Goal: Information Seeking & Learning: Find specific fact

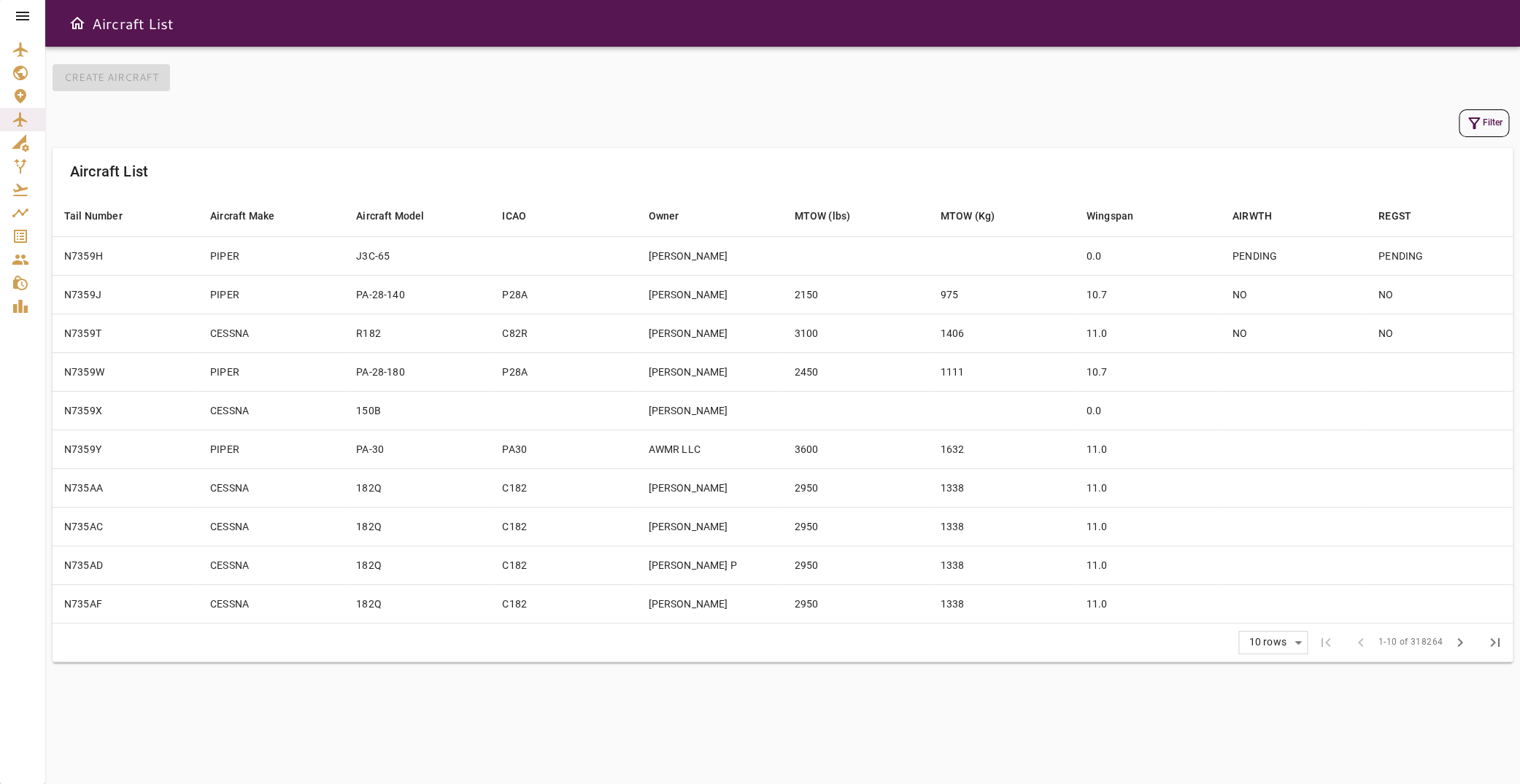
click at [24, 14] on icon at bounding box center [23, 16] width 18 height 18
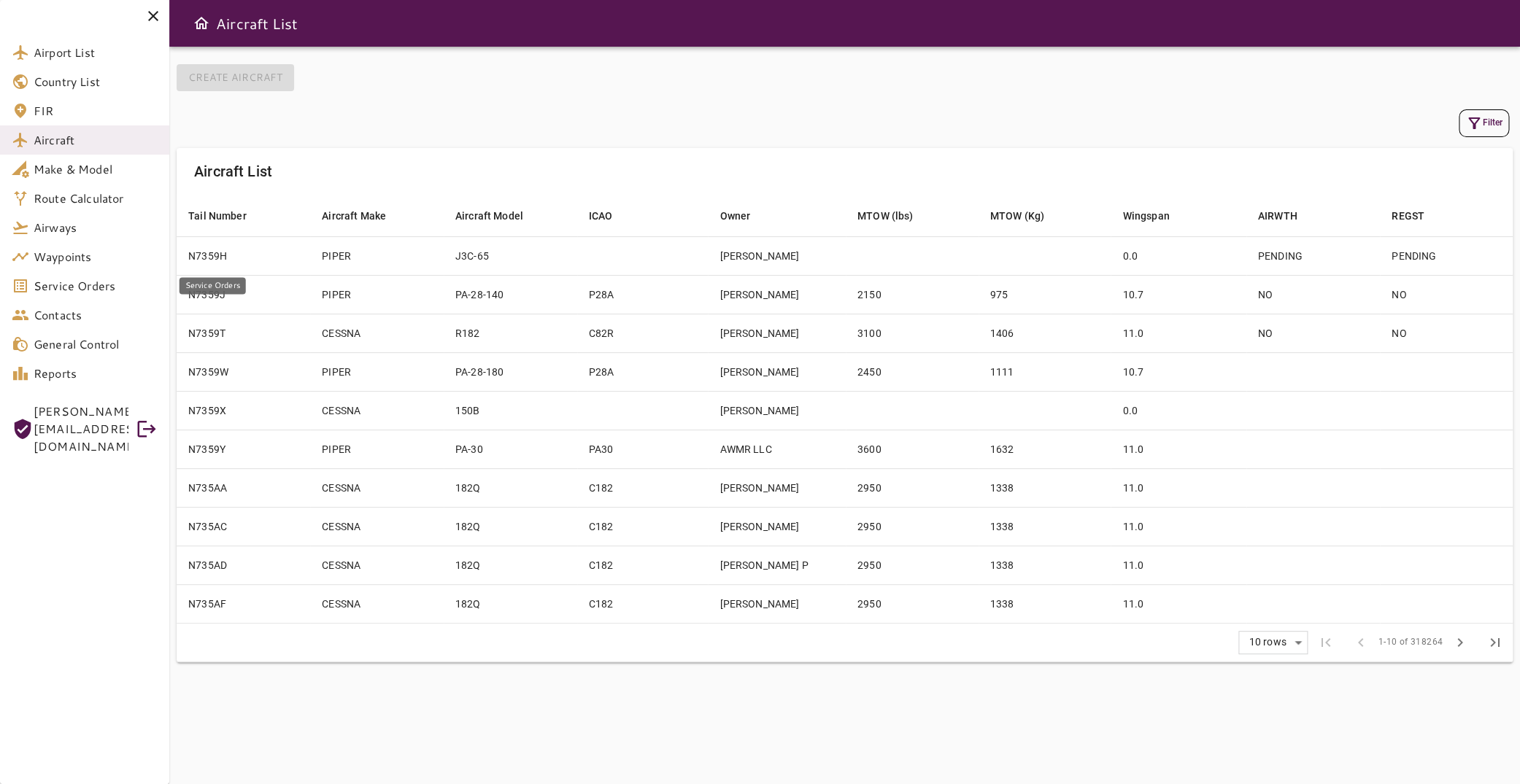
click at [131, 290] on span "Service Orders" at bounding box center [96, 286] width 124 height 18
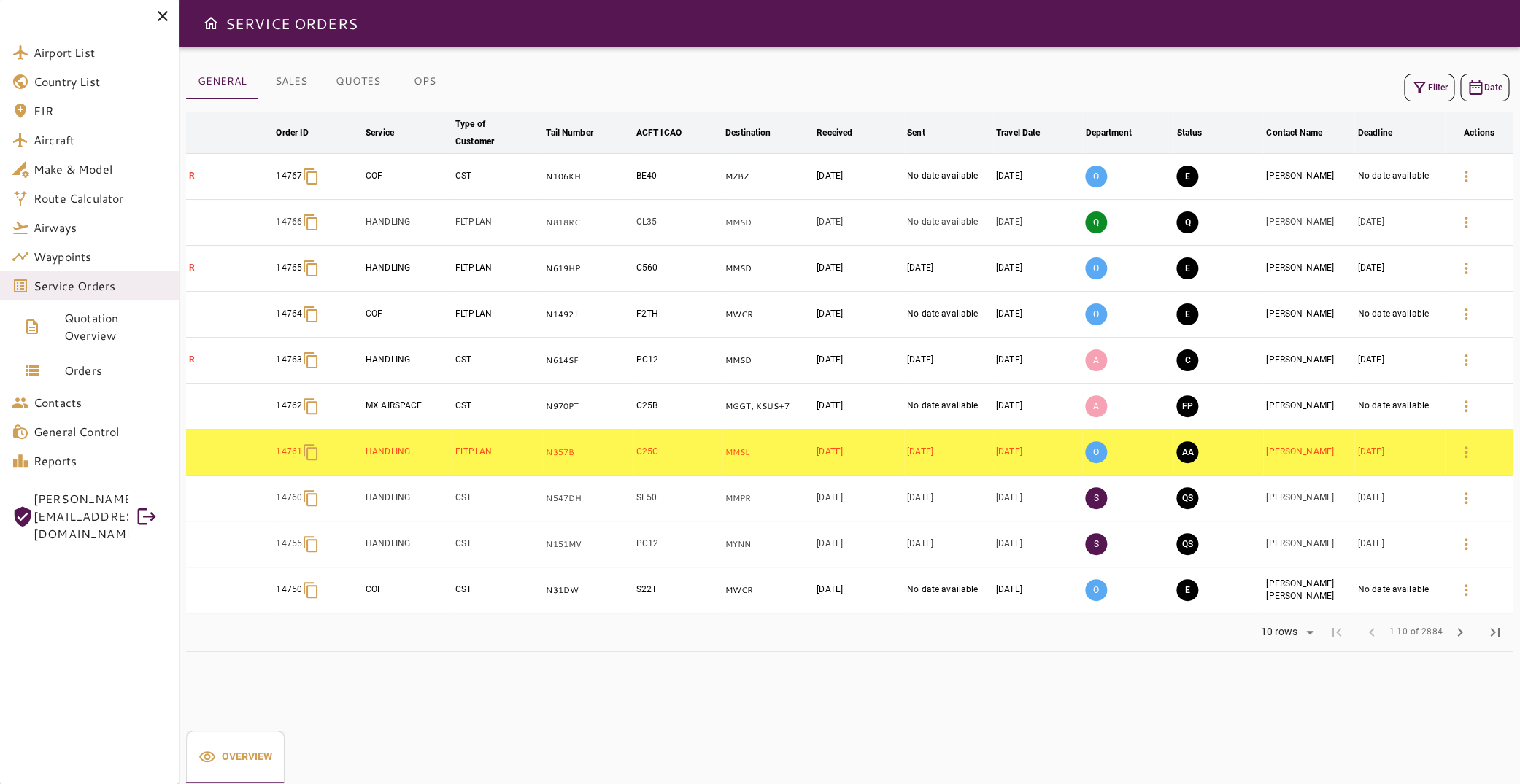
click at [1420, 89] on button "Filter" at bounding box center [1429, 87] width 50 height 27
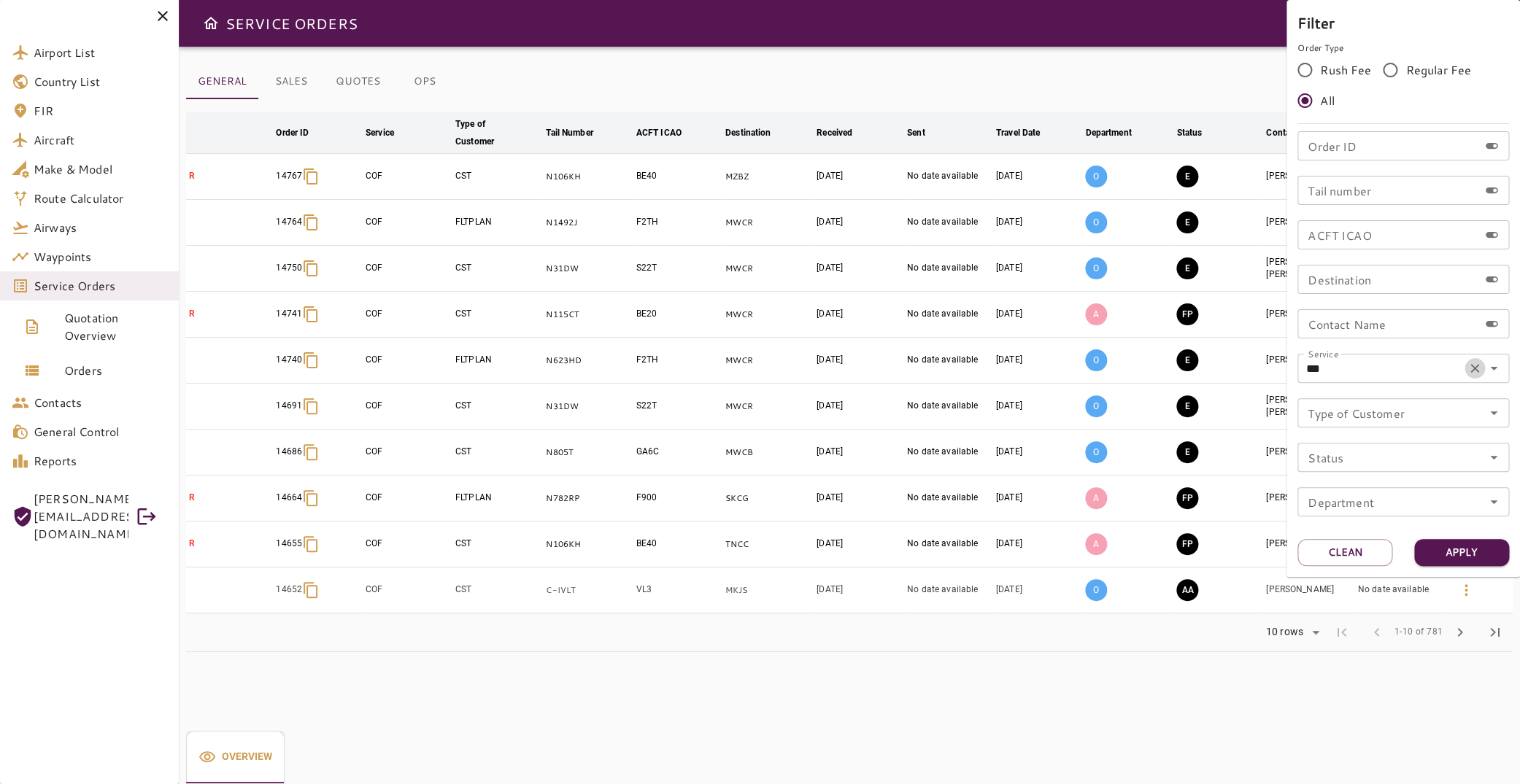
click at [1474, 371] on icon "Clear" at bounding box center [1474, 368] width 15 height 15
click at [1459, 557] on button "Apply" at bounding box center [1461, 552] width 95 height 27
click at [1360, 558] on button "Clean" at bounding box center [1344, 552] width 95 height 27
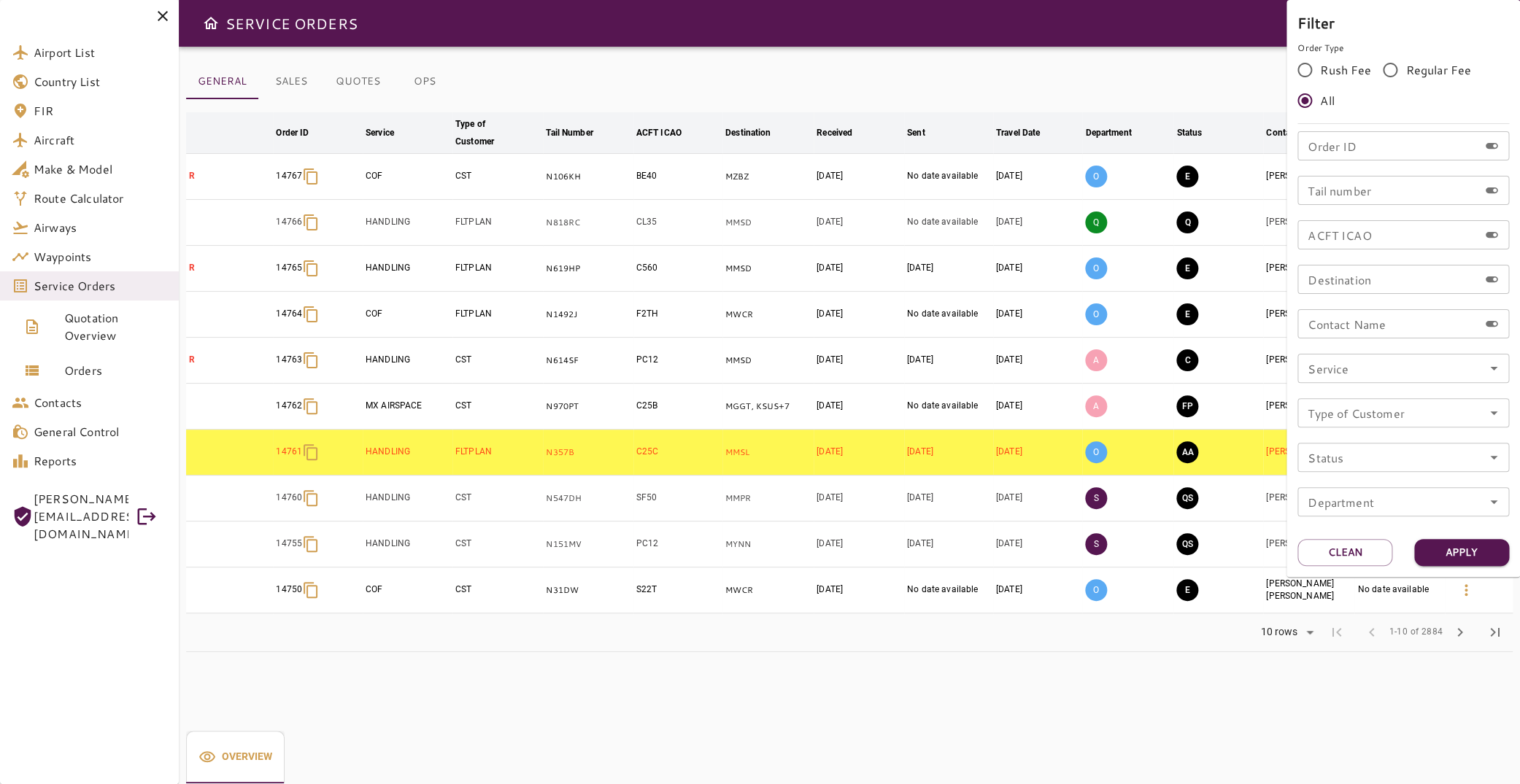
click at [1363, 198] on input "Tail number" at bounding box center [1387, 190] width 181 height 29
type input "*****"
click at [1478, 550] on button "Apply" at bounding box center [1461, 552] width 95 height 27
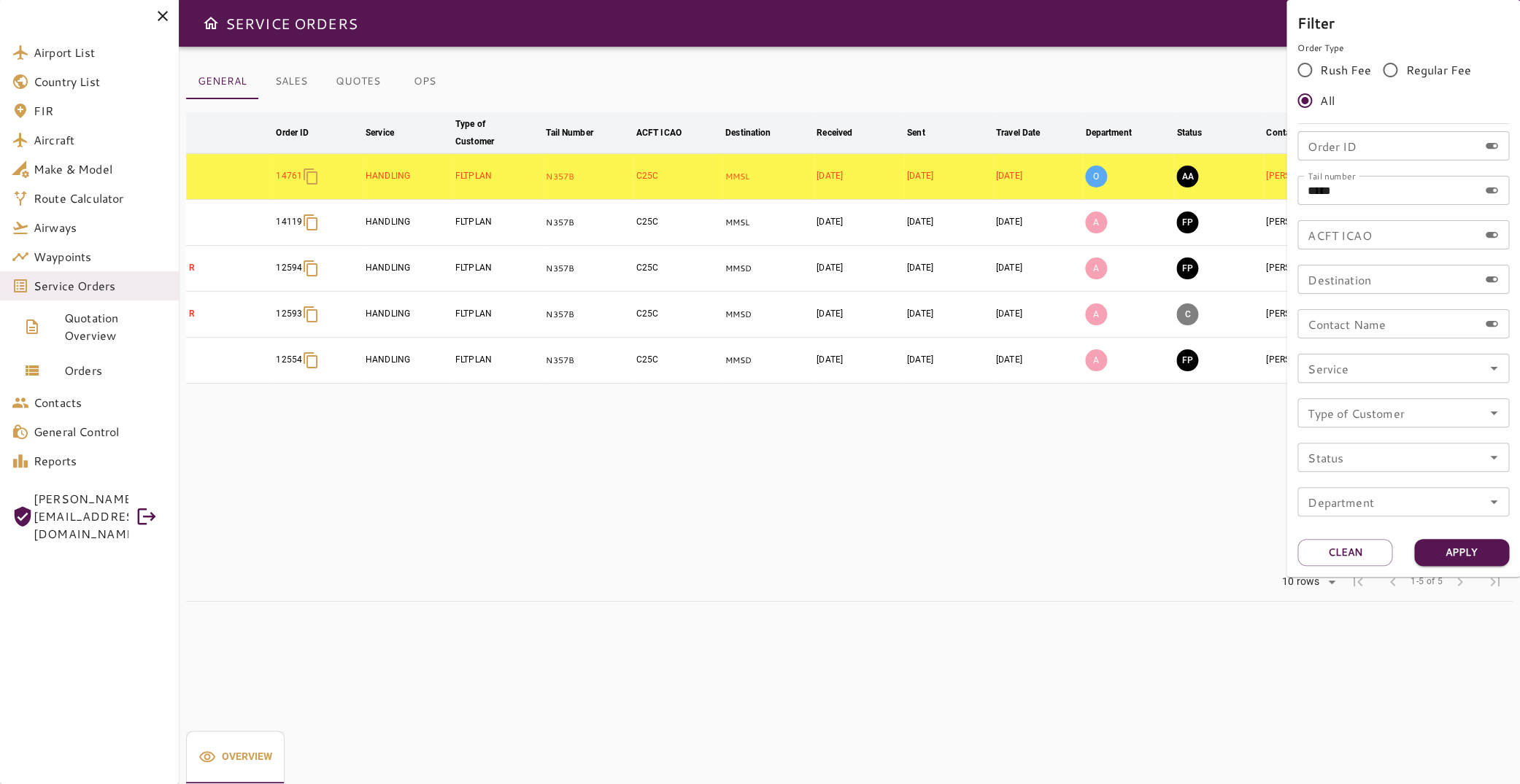
click at [760, 500] on div at bounding box center [760, 392] width 1520 height 784
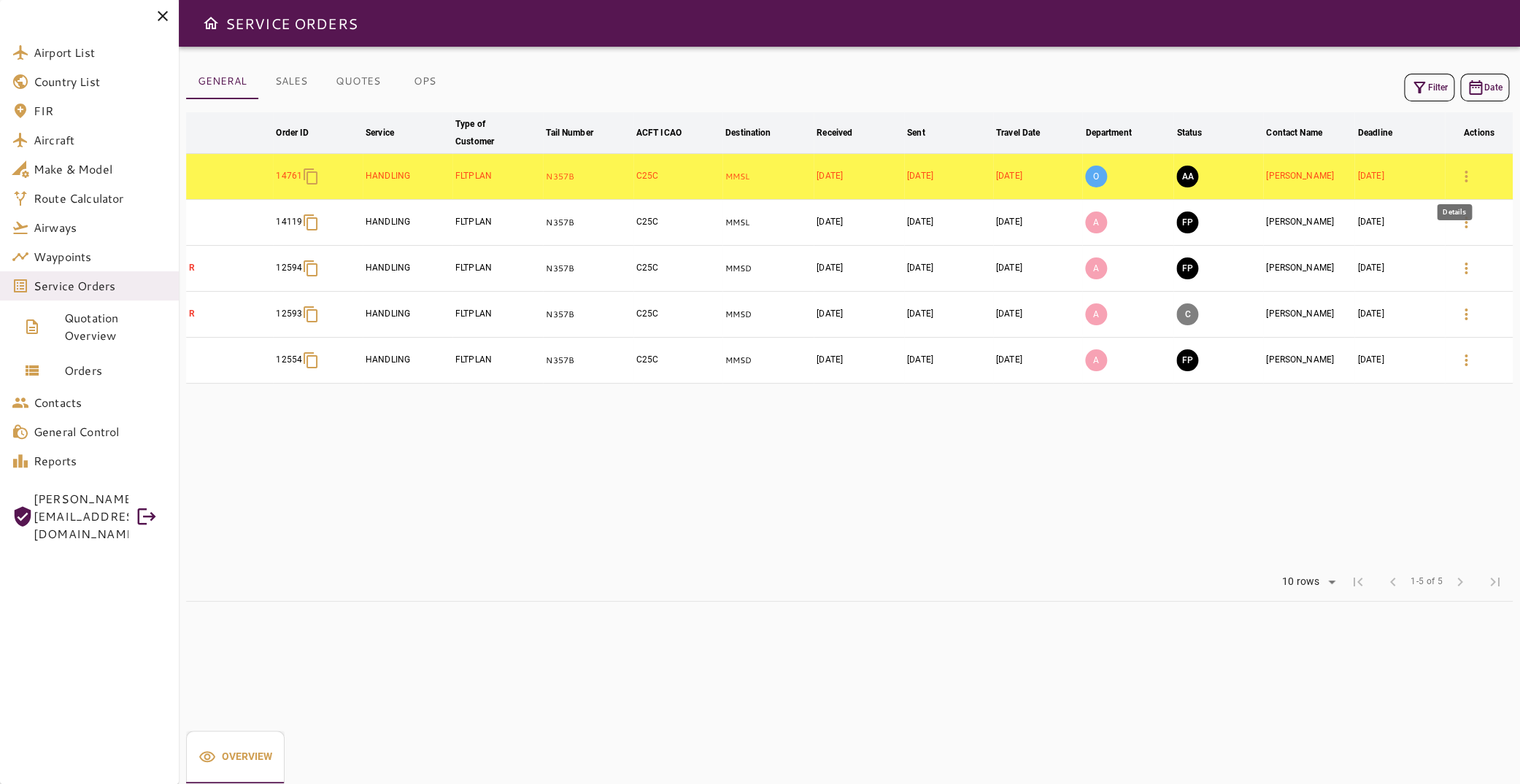
click at [1457, 177] on icon "button" at bounding box center [1466, 176] width 18 height 18
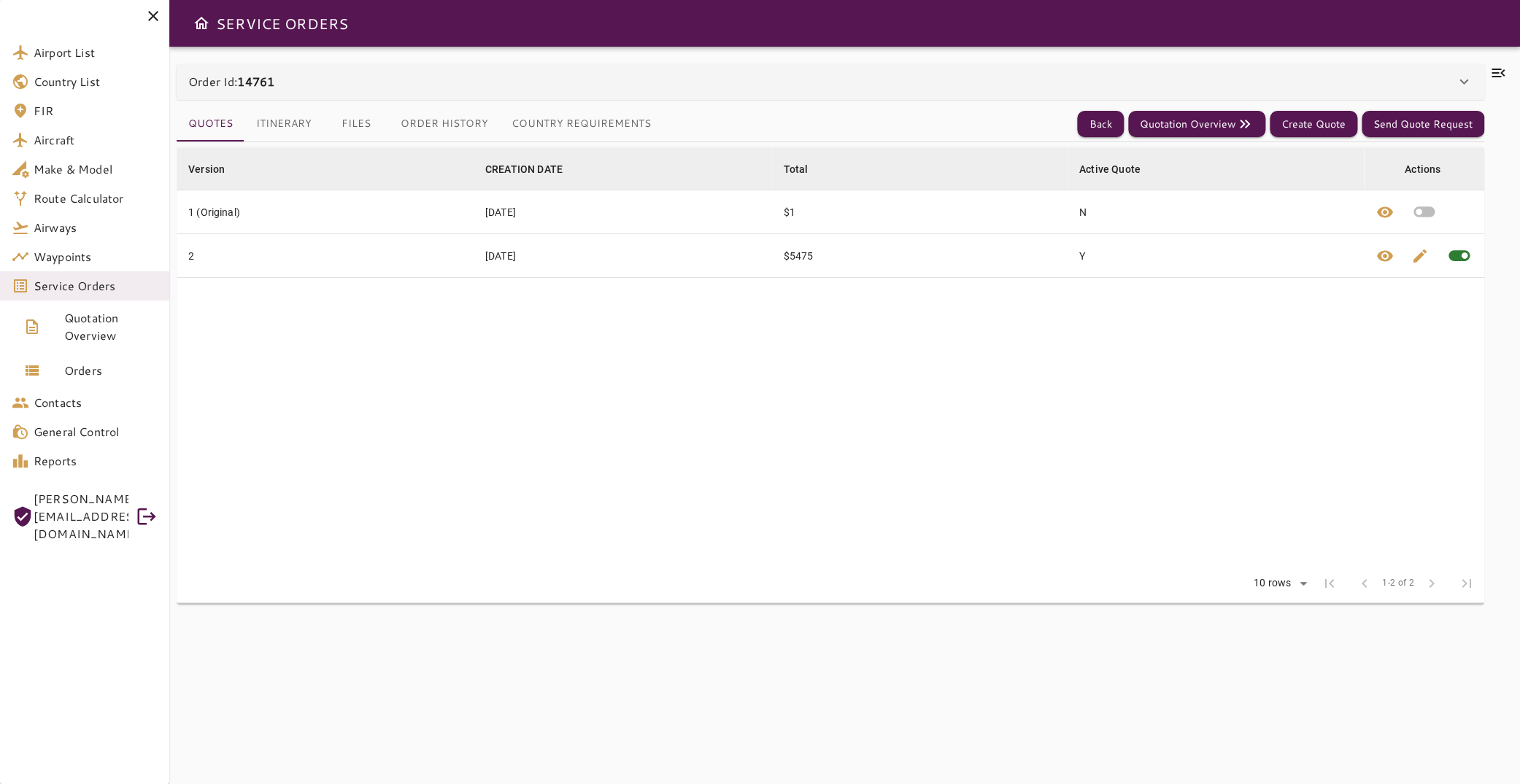
click at [297, 131] on button "Itinerary" at bounding box center [284, 123] width 79 height 35
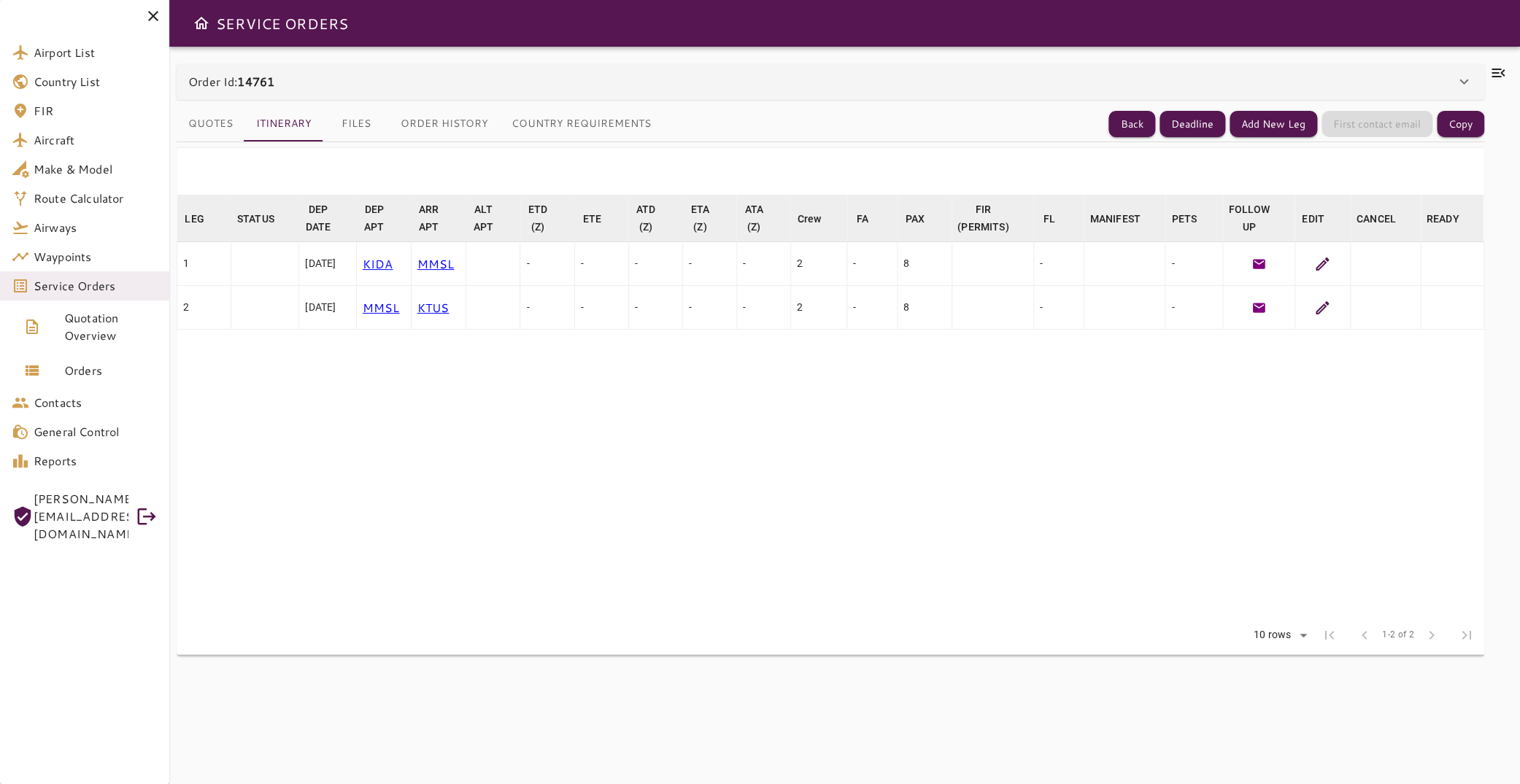
click at [1491, 70] on icon at bounding box center [1497, 73] width 13 height 9
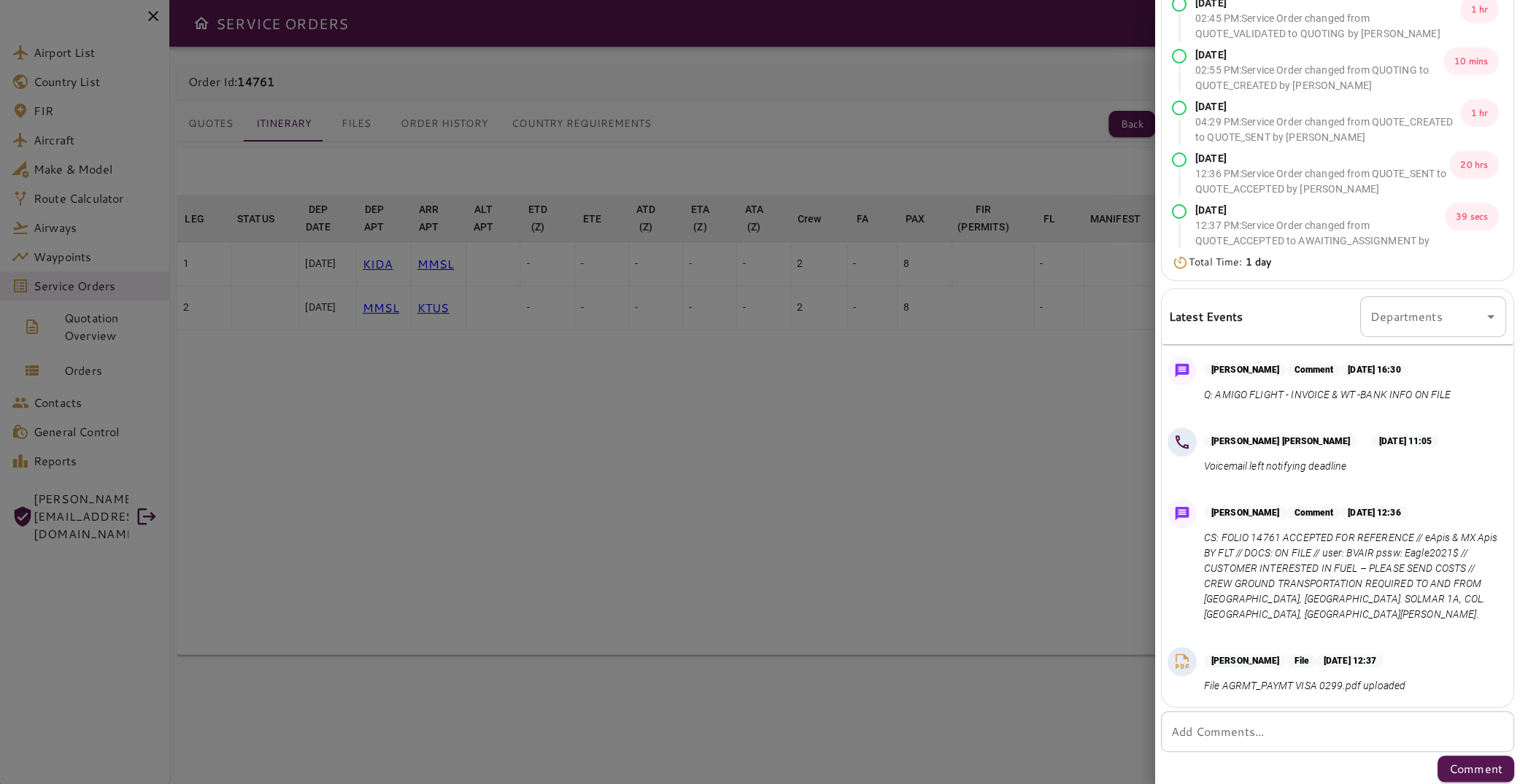
scroll to position [149, 0]
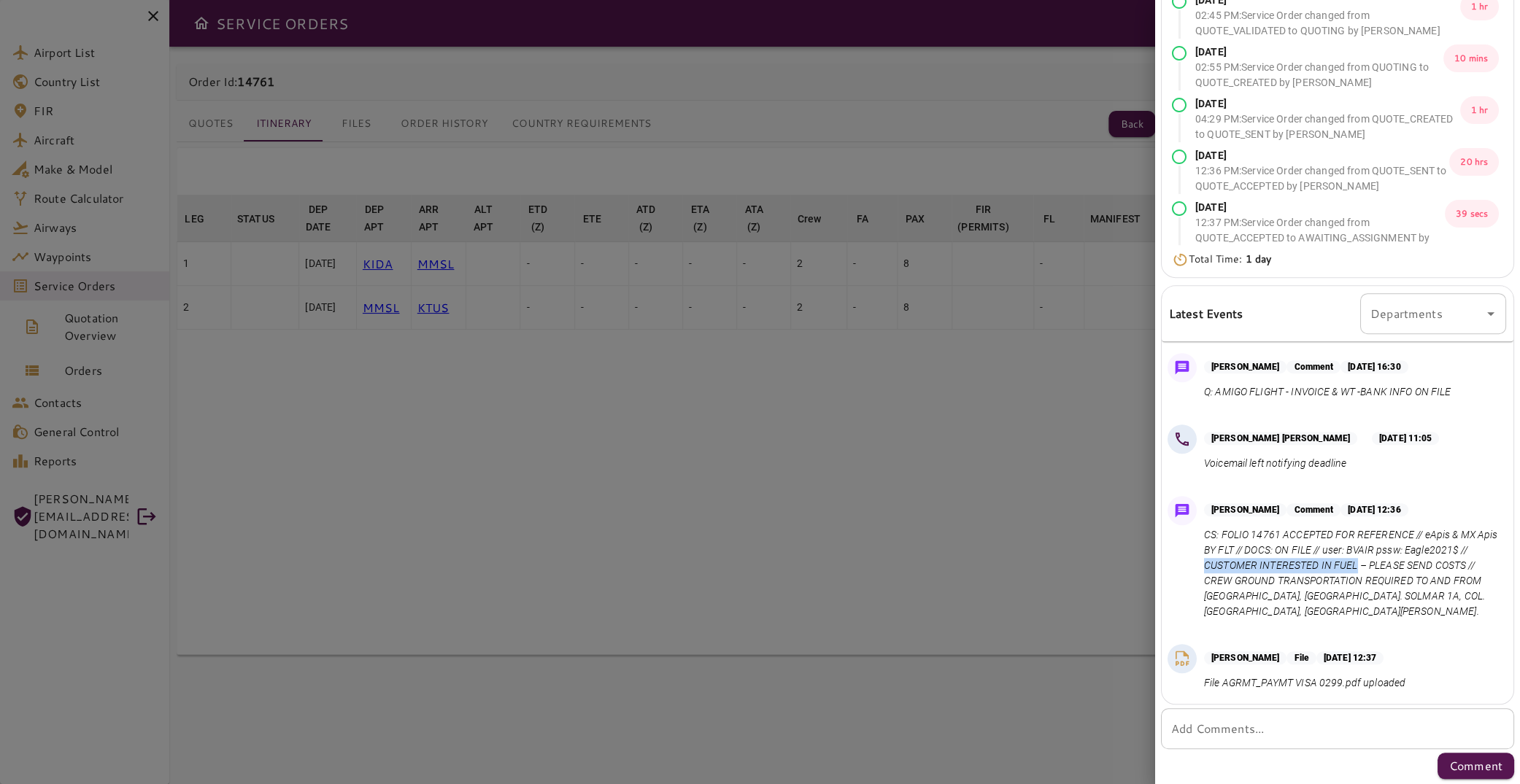
drag, startPoint x: 1272, startPoint y: 565, endPoint x: 1421, endPoint y: 565, distance: 149.0
click at [1421, 565] on p "CS: FOLIO 14761 ACCEPTED FOR REFERENCE // eApis & MX Apis BY FLT // DOCS: ON FI…" at bounding box center [1352, 573] width 297 height 92
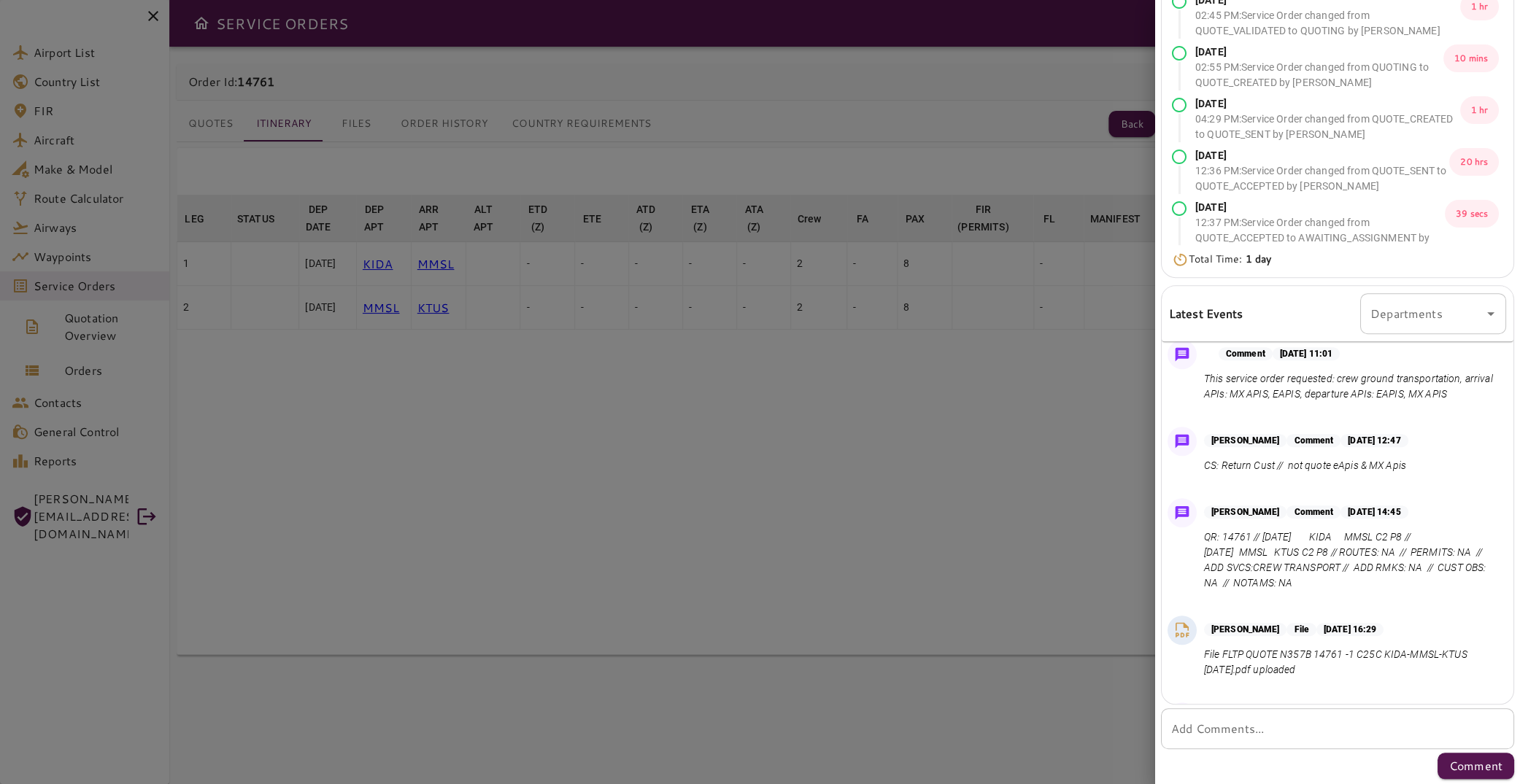
scroll to position [375, 0]
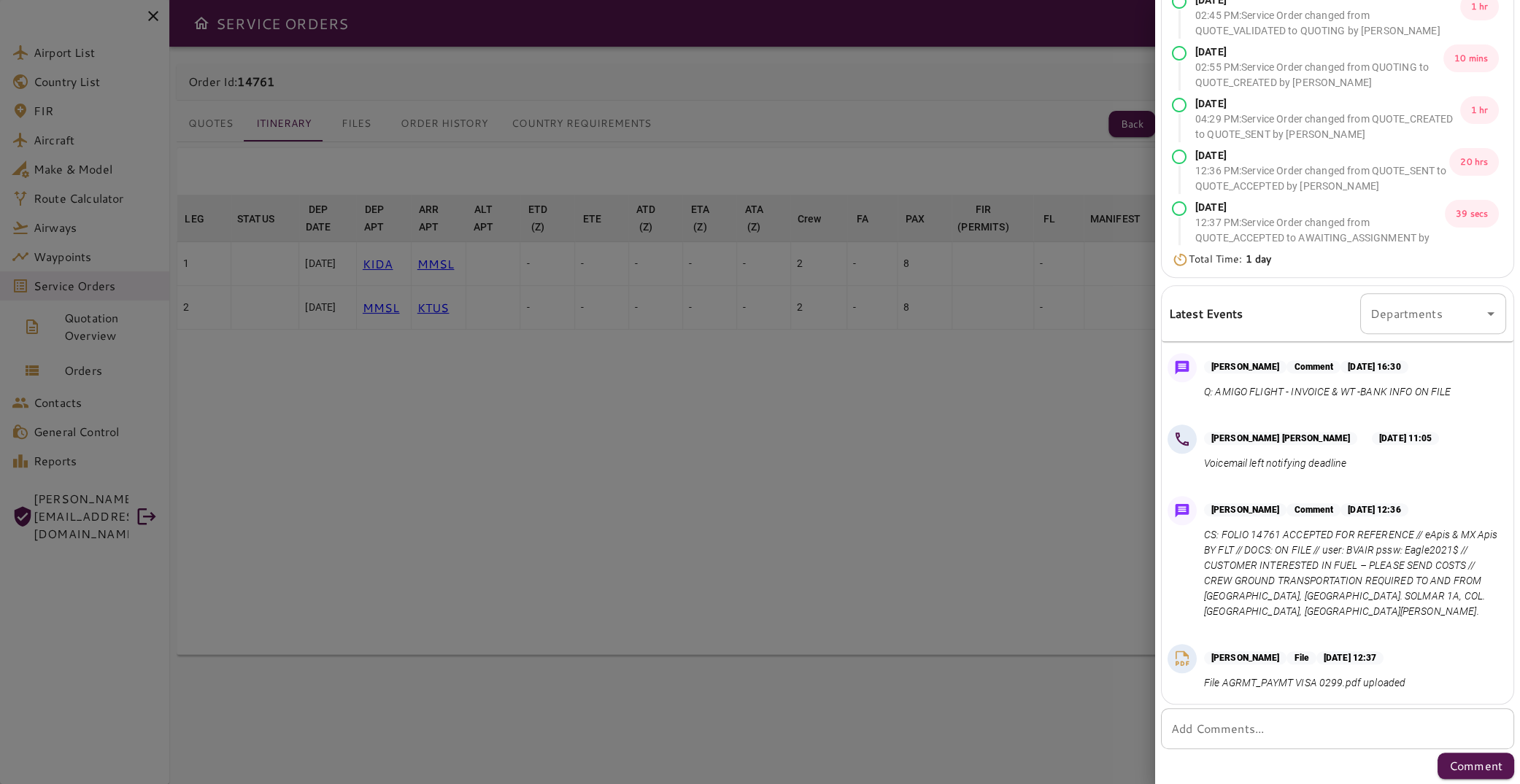
click at [1316, 589] on p "CS: FOLIO 14761 ACCEPTED FOR REFERENCE // eApis & MX Apis BY FLT // DOCS: ON FI…" at bounding box center [1352, 573] width 297 height 92
drag, startPoint x: 1421, startPoint y: 535, endPoint x: 1262, endPoint y: 550, distance: 159.7
click at [1262, 550] on p "CS: FOLIO 14761 ACCEPTED FOR REFERENCE // eApis & MX Apis BY FLT // DOCS: ON FI…" at bounding box center [1352, 573] width 297 height 92
copy p "eApis & MX Apis BY FLT"
drag, startPoint x: 1275, startPoint y: 579, endPoint x: 1465, endPoint y: 589, distance: 190.3
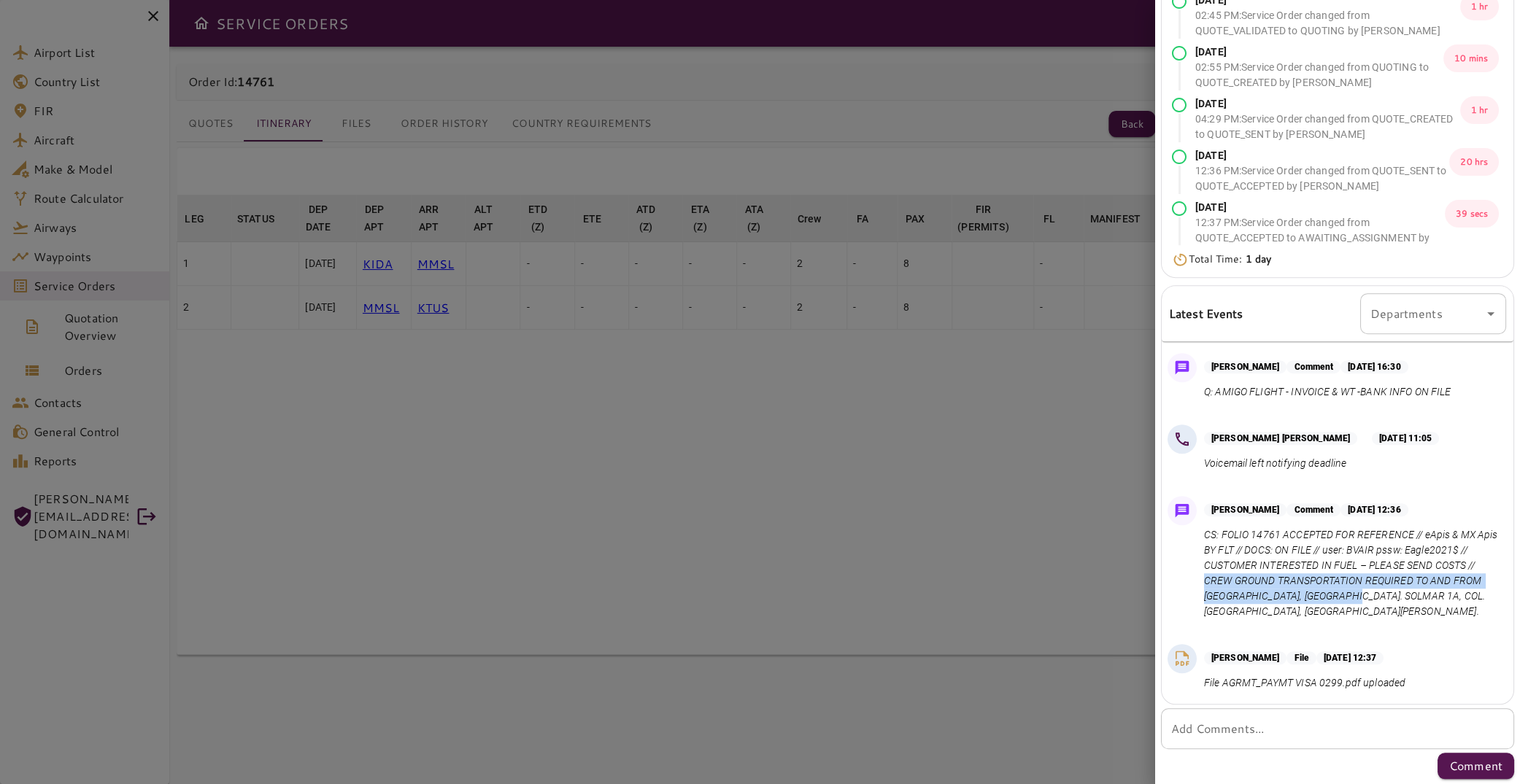
click at [1465, 589] on p "CS: FOLIO 14761 ACCEPTED FOR REFERENCE // eApis & MX Apis BY FLT // DOCS: ON FI…" at bounding box center [1352, 573] width 297 height 92
copy p "CREW GROUND TRANSPORTATION REQUIRED TO AND FROM [GEOGRAPHIC_DATA]"
